Goal: Task Accomplishment & Management: Manage account settings

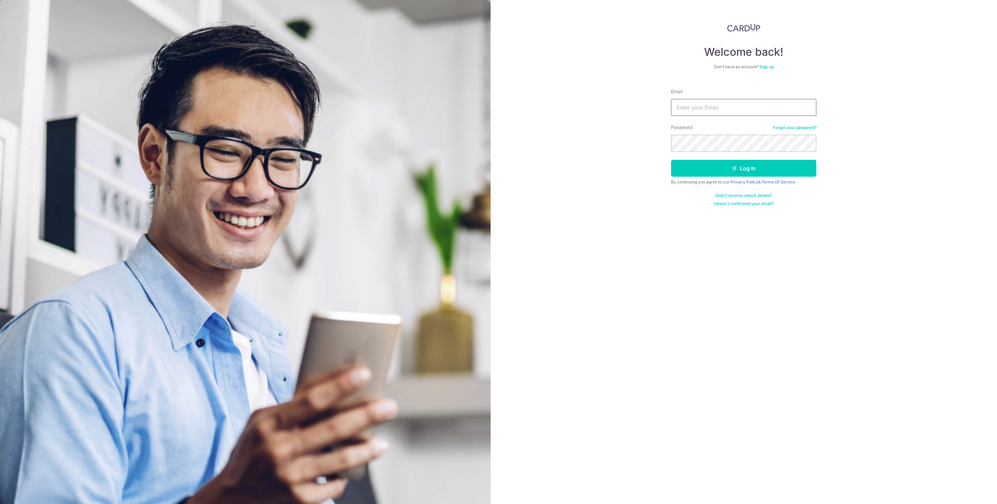
type input "Gonkkong@gmail.com"
click at [704, 166] on button "Log in" at bounding box center [743, 168] width 145 height 17
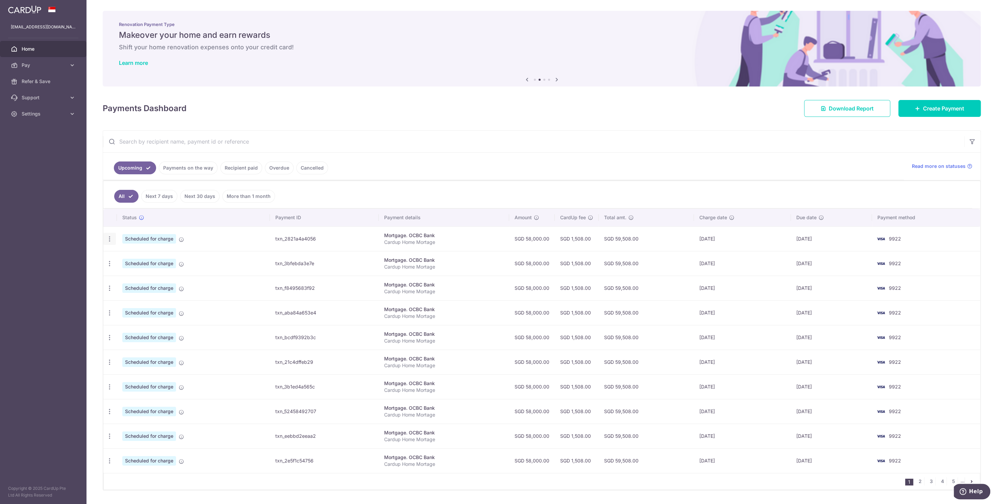
click at [106, 239] on icon "button" at bounding box center [109, 239] width 7 height 7
click at [142, 258] on span "Update payment" at bounding box center [146, 257] width 46 height 8
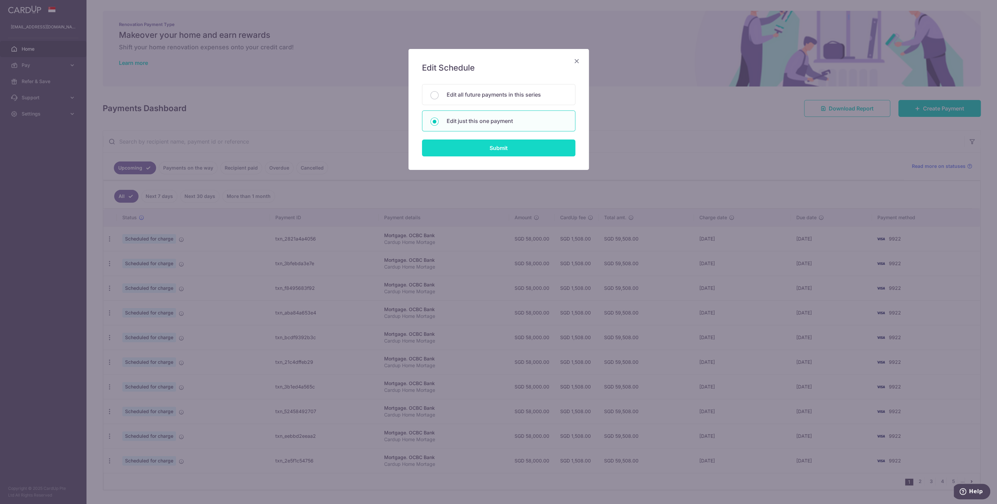
click at [493, 152] on input "Submit" at bounding box center [498, 148] width 153 height 17
radio input "true"
type input "58,000.00"
type input "06/02/2026"
type input "Cardup Home Mortage"
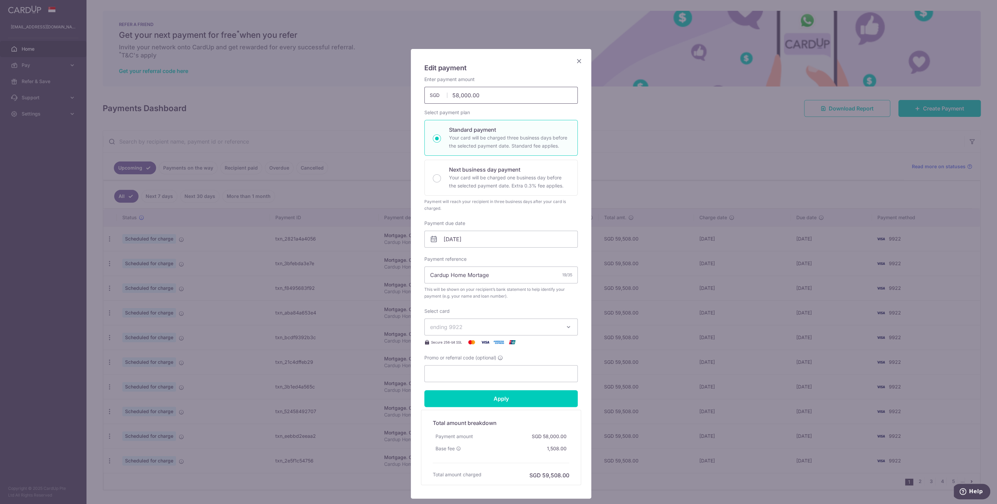
drag, startPoint x: 455, startPoint y: 93, endPoint x: 443, endPoint y: 100, distance: 13.8
click at [443, 100] on input "58,000.00" at bounding box center [501, 95] width 153 height 17
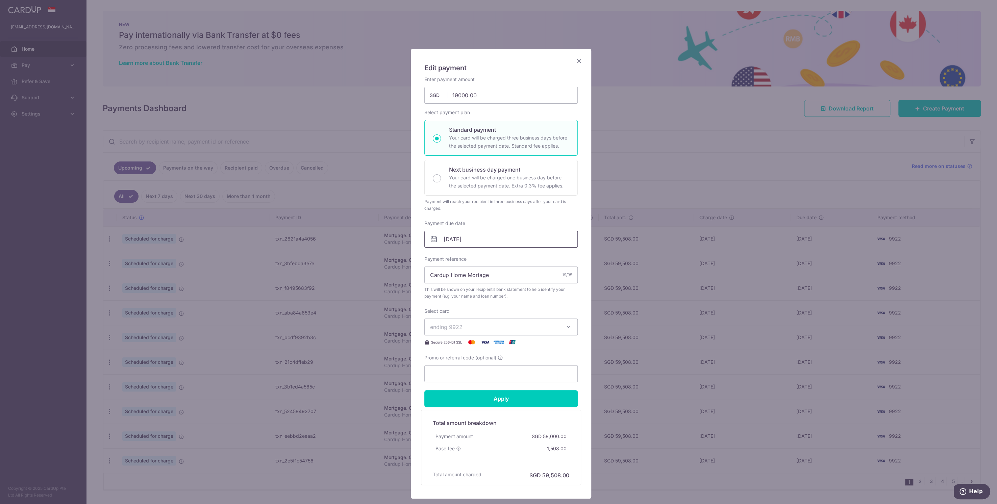
type input "19,000.00"
click at [456, 242] on input "06/02/2026" at bounding box center [501, 239] width 153 height 17
click at [461, 258] on select "Jan Feb Mar Apr May Jun Jul Aug Sep Oct Nov Dec" at bounding box center [460, 256] width 18 height 5
click at [488, 255] on select "2025 2026 2027 2028 2029 2030 2031 2032 2033 2034 2035" at bounding box center [492, 256] width 18 height 5
click at [434, 257] on link "Prev" at bounding box center [434, 257] width 8 height 8
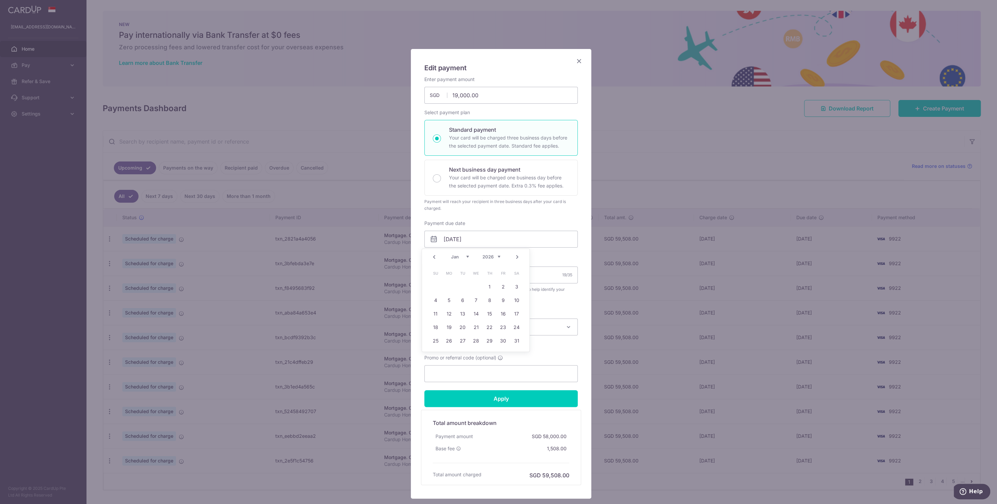
click at [495, 256] on select "2025 2026 2027 2028 2029 2030 2031 2032 2033 2034 2035" at bounding box center [492, 256] width 18 height 5
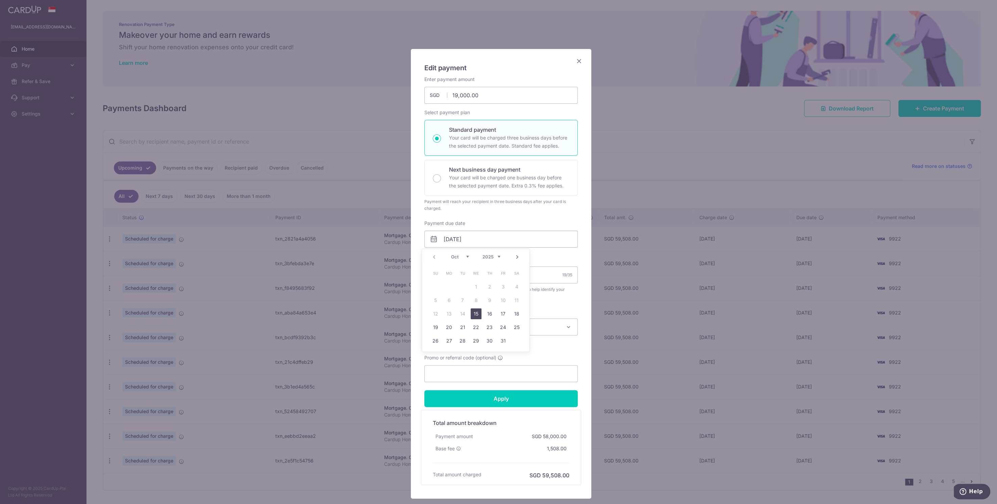
click at [475, 313] on link "15" at bounding box center [476, 314] width 11 height 11
type input "[DATE]"
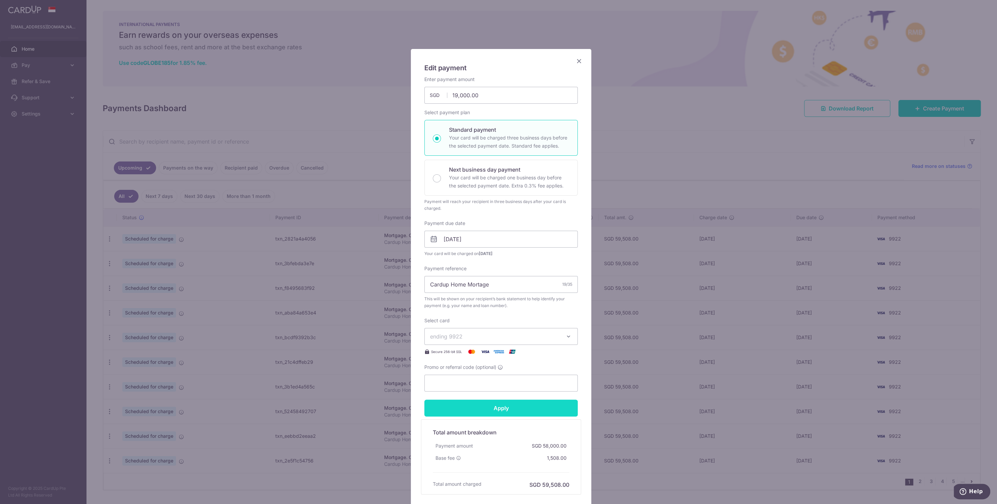
click at [504, 407] on input "Apply" at bounding box center [501, 408] width 153 height 17
type input "Successfully Applied"
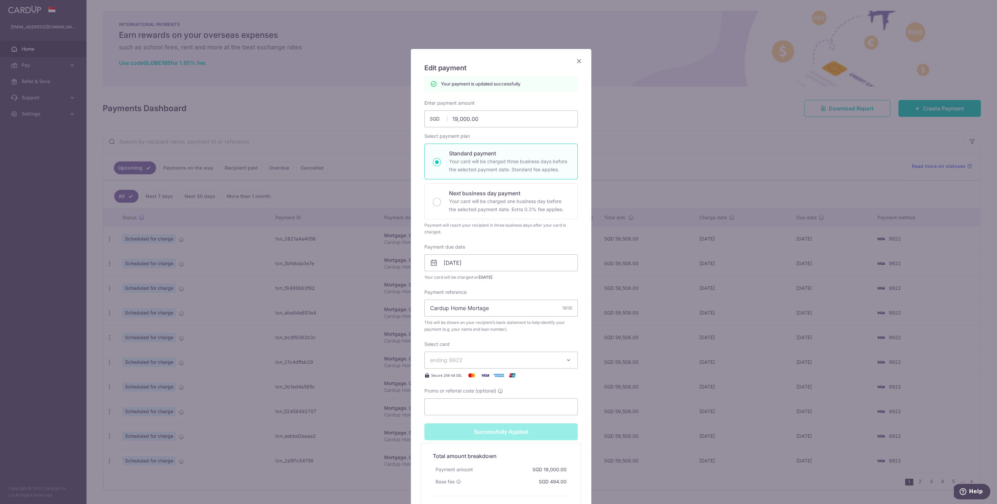
click at [577, 62] on icon "Close" at bounding box center [579, 61] width 8 height 8
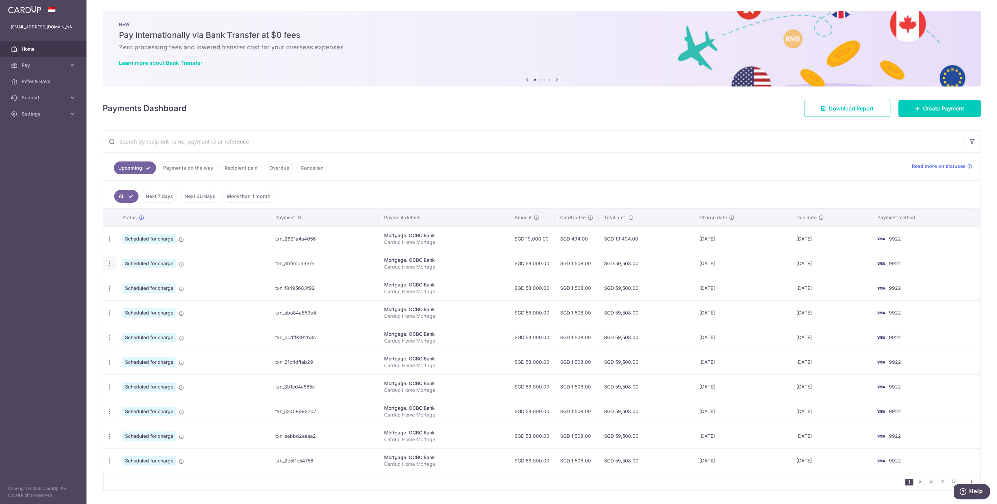
click at [111, 263] on icon "button" at bounding box center [109, 263] width 7 height 7
click at [134, 281] on span "Update payment" at bounding box center [146, 282] width 46 height 8
radio input "true"
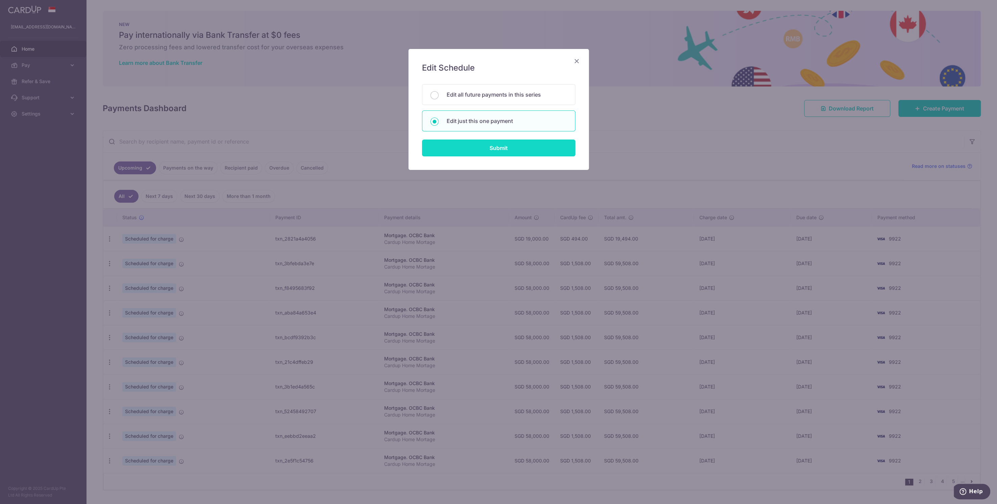
click at [464, 141] on input "Submit" at bounding box center [498, 148] width 153 height 17
radio input "true"
type input "58,000.00"
type input "[DATE]"
type input "Cardup Home Mortage"
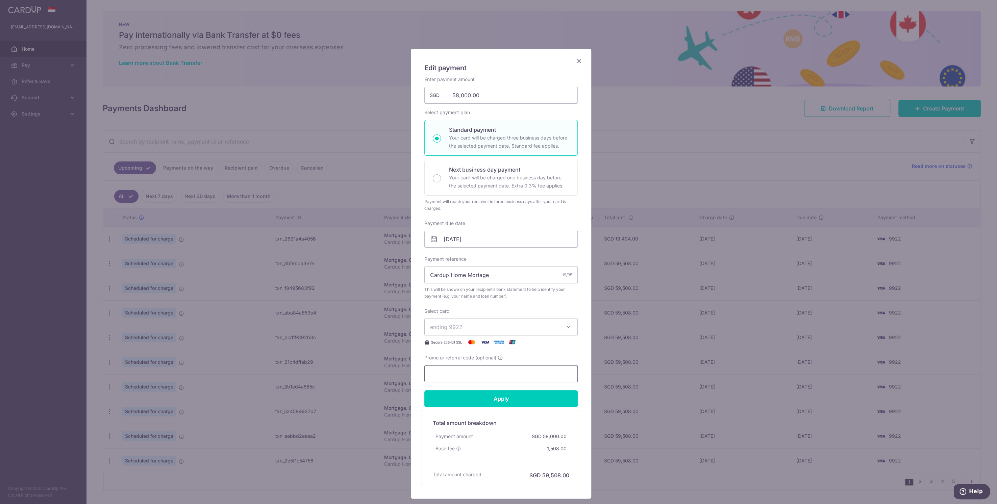
click at [455, 370] on input "Promo or referral code (optional)" at bounding box center [501, 373] width 153 height 17
type input "ocbc18"
click at [464, 401] on input "Apply" at bounding box center [501, 398] width 153 height 17
type input "Successfully Applied"
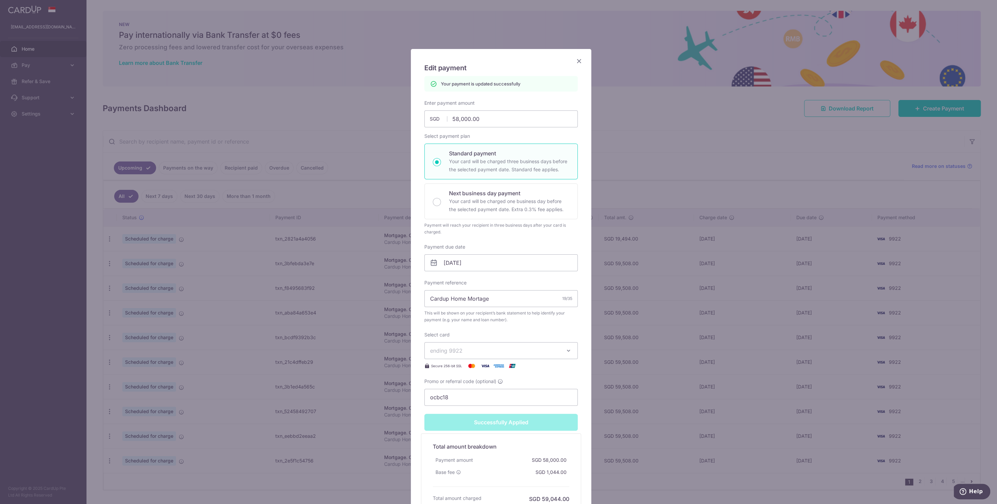
click at [579, 65] on div "Edit payment By clicking apply, you will make changes to all payments to OCBC B…" at bounding box center [501, 286] width 180 height 474
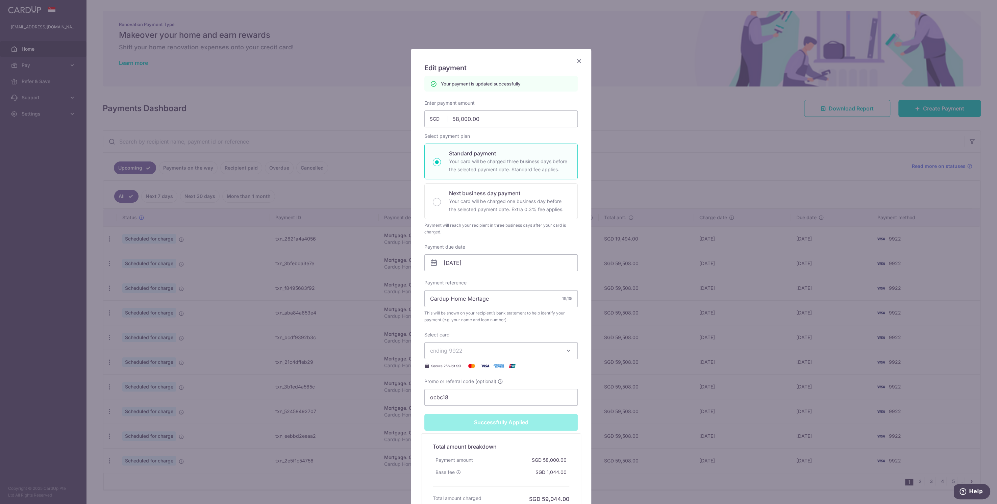
click at [578, 64] on icon "Close" at bounding box center [579, 61] width 8 height 8
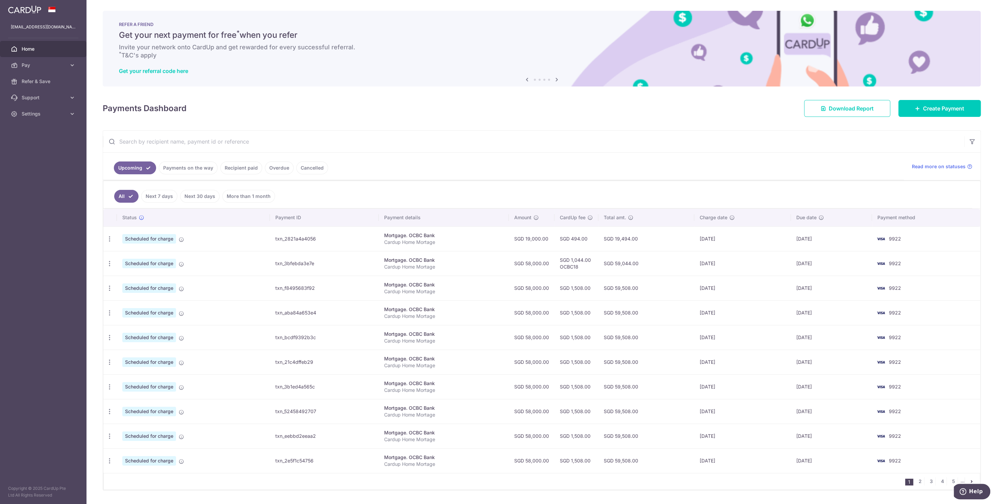
click at [290, 241] on td "txn_2821a4a4056" at bounding box center [324, 238] width 109 height 25
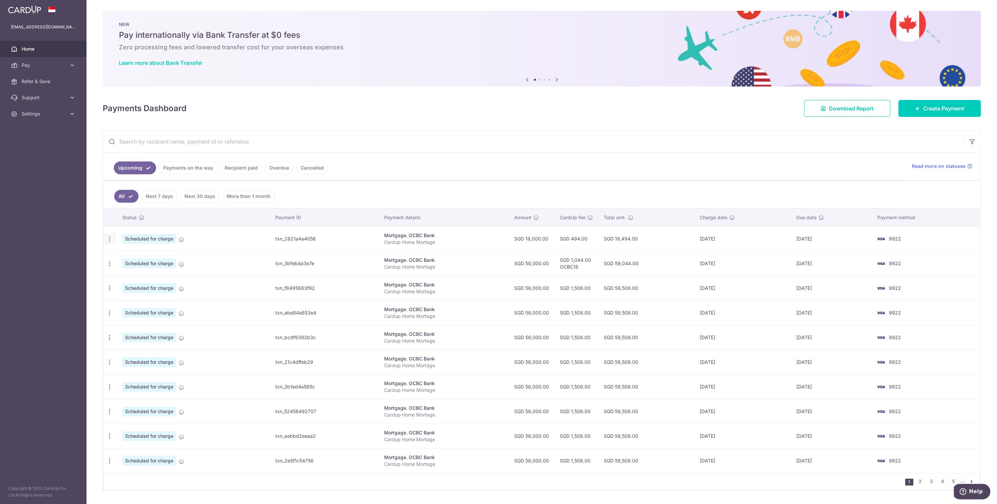
click at [109, 240] on icon "button" at bounding box center [109, 239] width 7 height 7
click at [147, 253] on span "Update payment" at bounding box center [146, 257] width 46 height 8
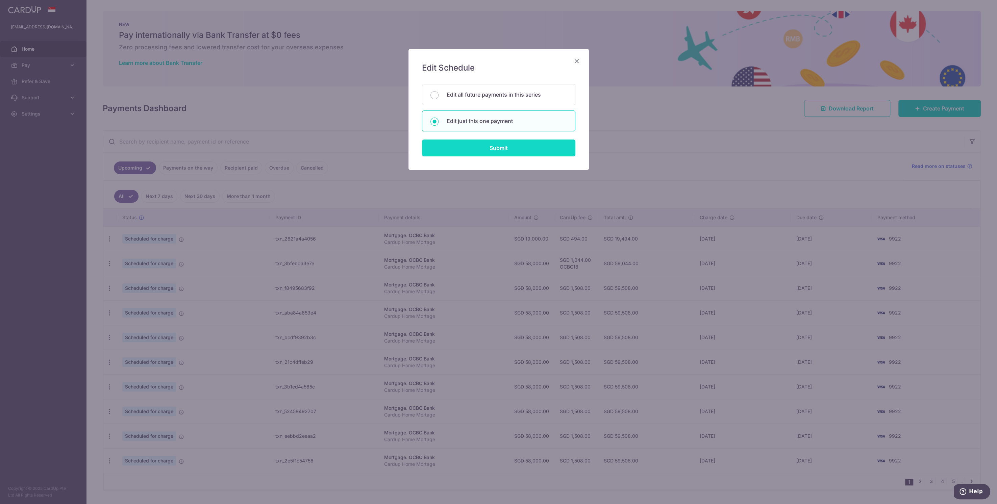
click at [463, 153] on input "Submit" at bounding box center [498, 148] width 153 height 17
radio input "true"
type input "19,000.00"
type input "[DATE]"
type input "Cardup Home Mortage"
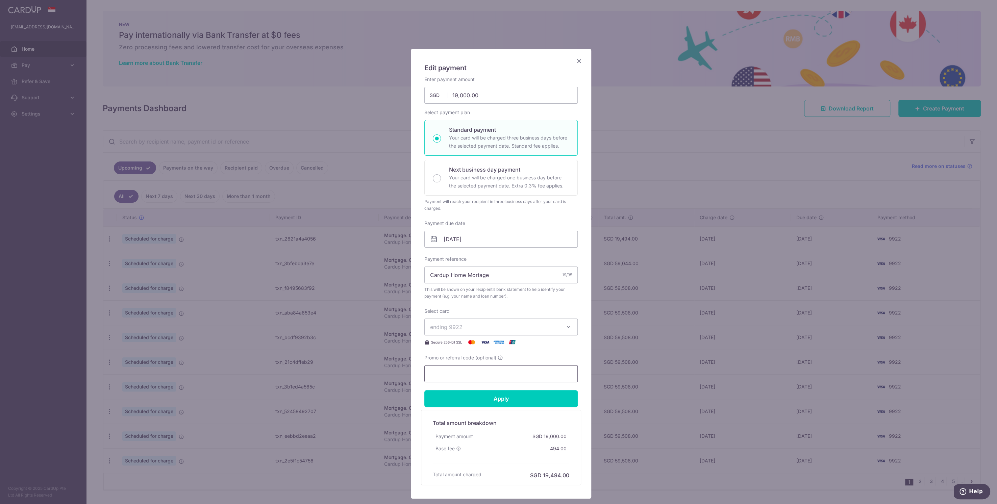
click at [455, 381] on input "Promo or referral code (optional)" at bounding box center [501, 373] width 153 height 17
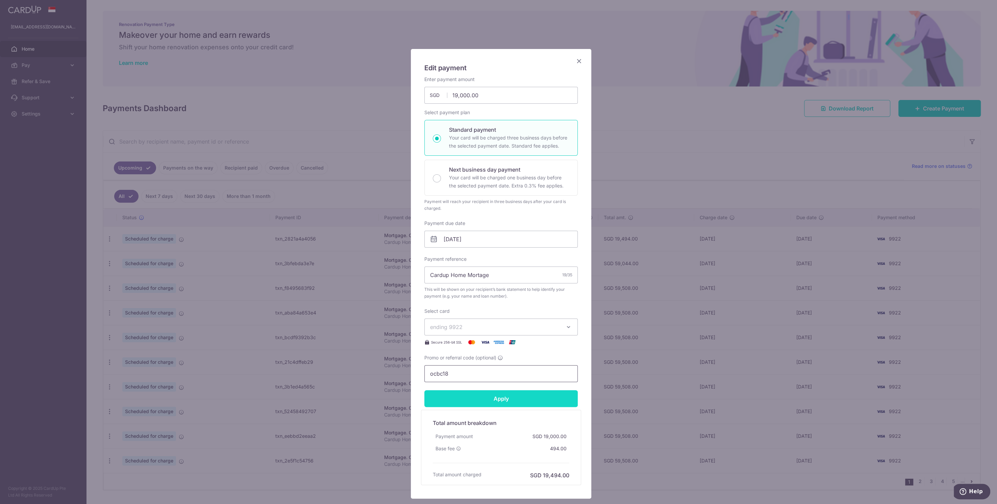
type input "ocbc18"
click at [452, 395] on input "Apply" at bounding box center [501, 398] width 153 height 17
type input "Successfully Applied"
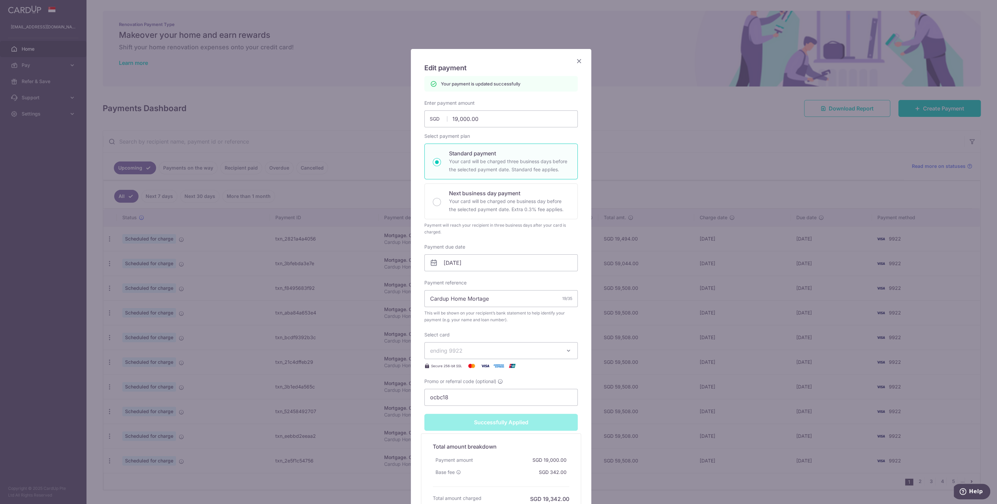
click at [579, 61] on icon "Close" at bounding box center [579, 61] width 8 height 8
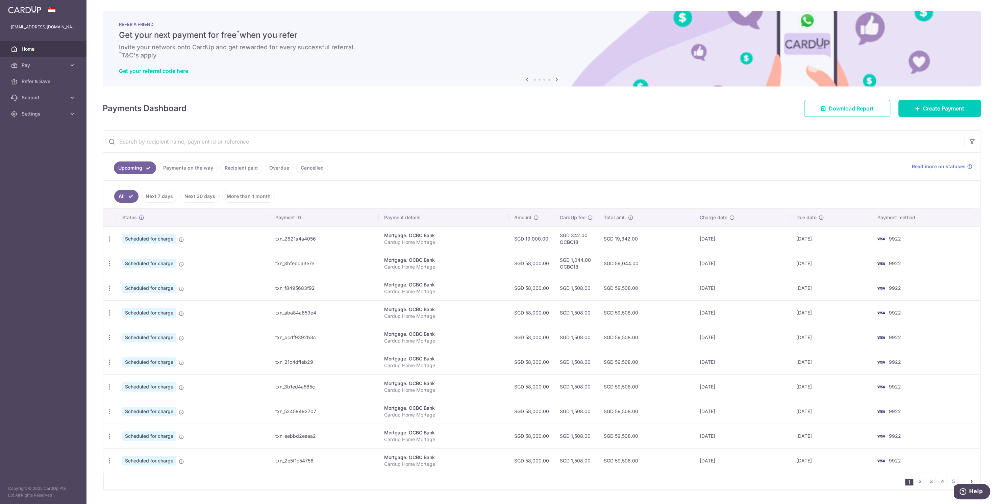
click at [186, 164] on link "Payments on the way" at bounding box center [188, 168] width 59 height 13
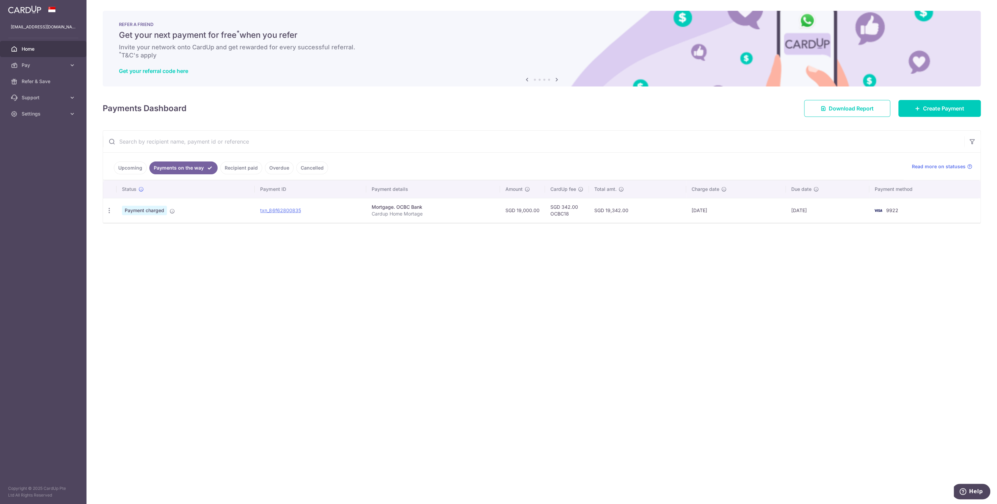
click at [134, 168] on link "Upcoming" at bounding box center [130, 168] width 33 height 13
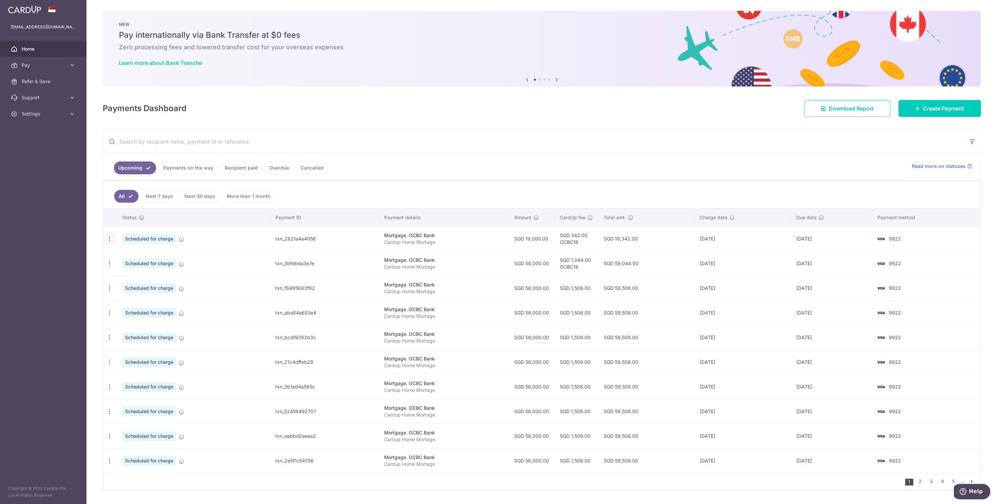
click at [107, 237] on icon "button" at bounding box center [109, 239] width 7 height 7
click at [130, 259] on span "Update payment" at bounding box center [146, 257] width 46 height 8
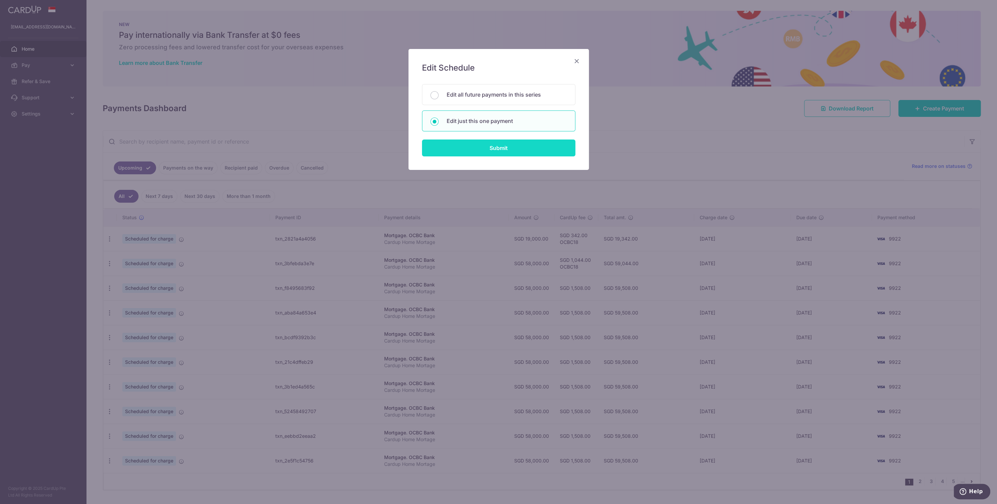
click at [456, 146] on input "Submit" at bounding box center [498, 148] width 153 height 17
radio input "true"
type input "19,000.00"
type input "[DATE]"
type input "Cardup Home Mortage"
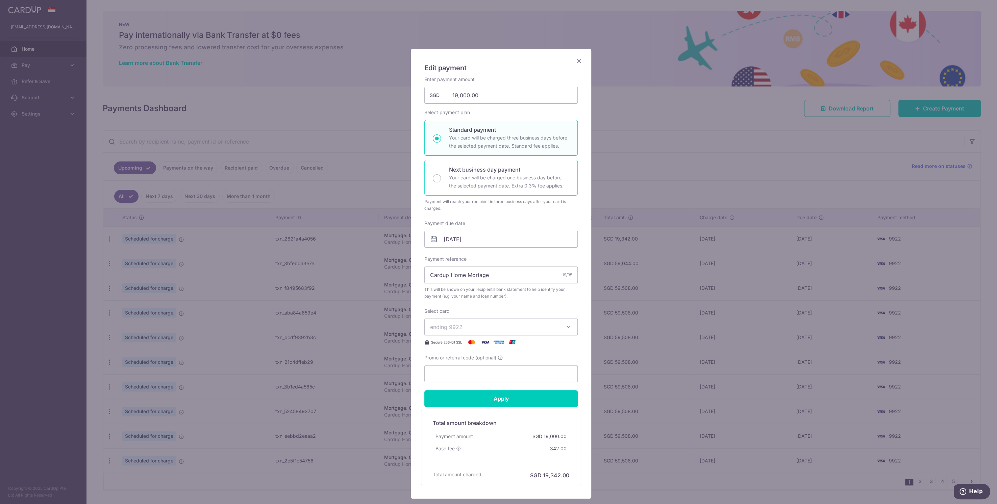
type input "OCBC18"
click at [499, 244] on input "[DATE]" at bounding box center [501, 239] width 153 height 17
click at [463, 326] on link "21" at bounding box center [462, 327] width 11 height 11
type input "[DATE]"
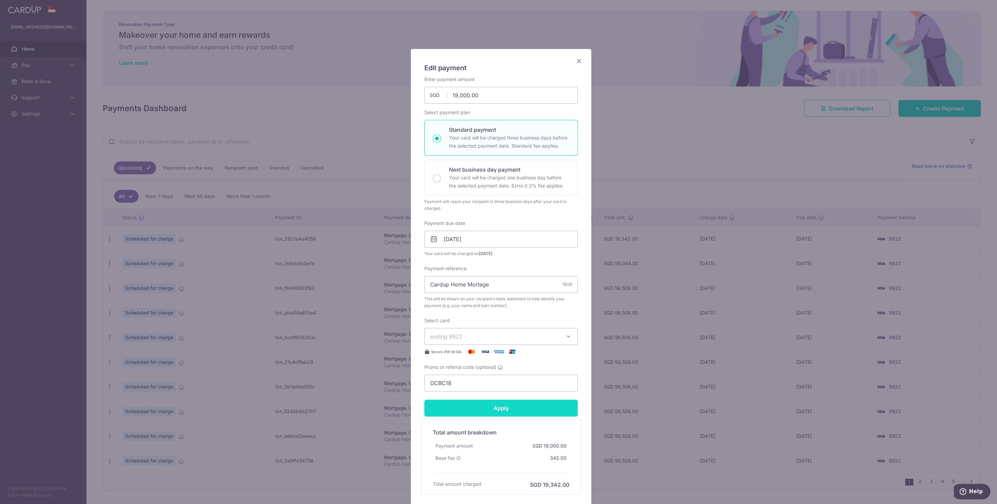
click at [468, 408] on input "Apply" at bounding box center [501, 408] width 153 height 17
type input "Successfully Applied"
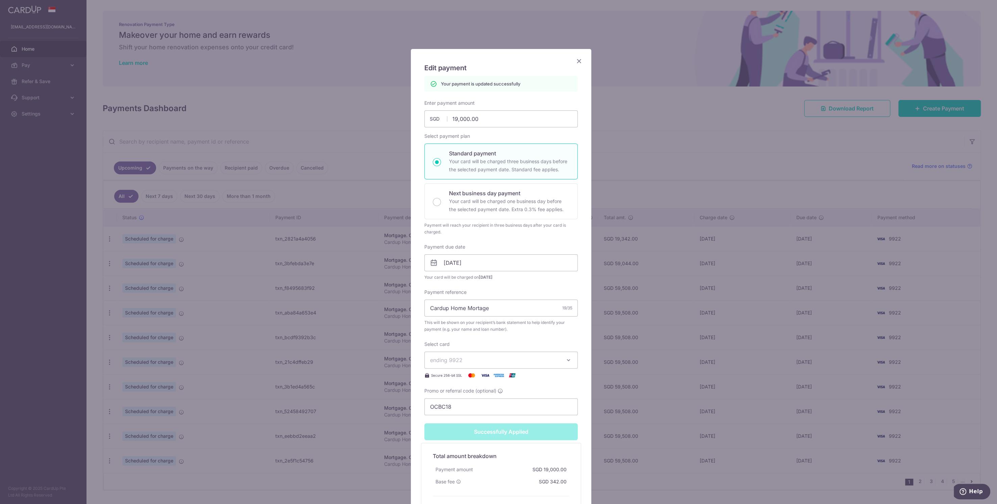
click at [575, 61] on icon "Close" at bounding box center [579, 61] width 8 height 8
